Goal: Transaction & Acquisition: Purchase product/service

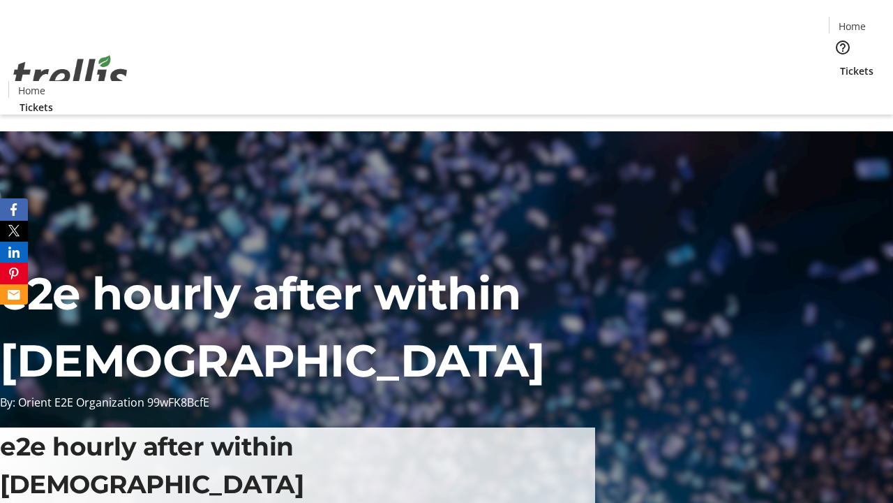
click at [840, 64] on span "Tickets" at bounding box center [857, 71] width 34 height 15
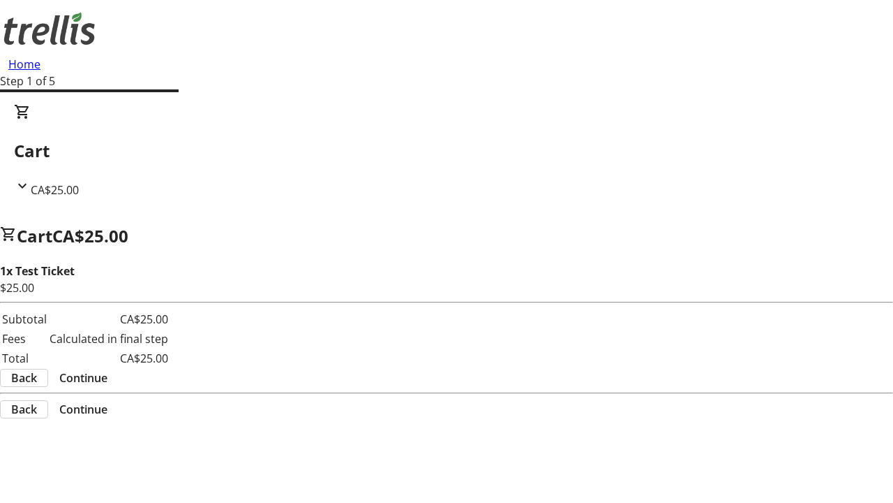
click at [107, 369] on span "Continue" at bounding box center [83, 377] width 48 height 17
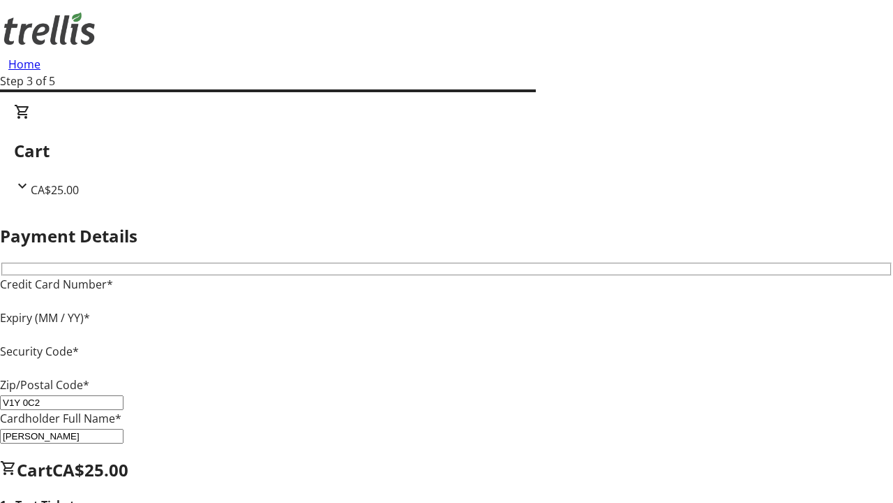
type input "V1Y 0C2"
